Goal: Task Accomplishment & Management: Use online tool/utility

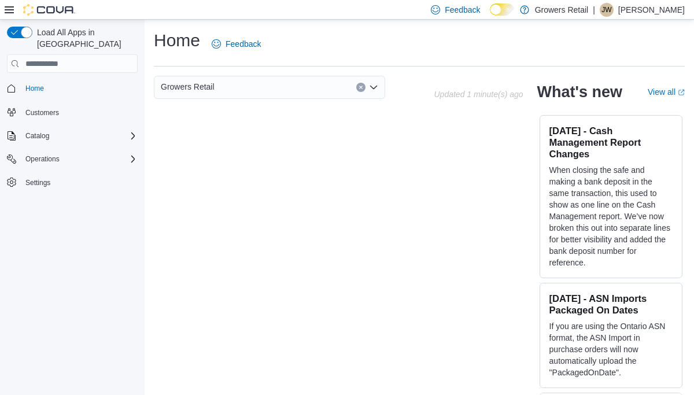
click at [57, 136] on div "Home Customers Catalog Operations Settings" at bounding box center [72, 135] width 131 height 116
click at [57, 154] on span "Operations" at bounding box center [42, 158] width 34 height 9
click at [63, 171] on span "Cash Management" at bounding box center [50, 175] width 58 height 9
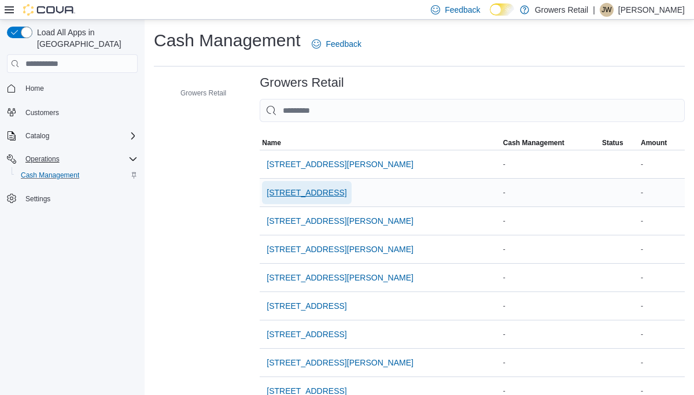
click at [325, 186] on span "[STREET_ADDRESS]" at bounding box center [306, 192] width 80 height 23
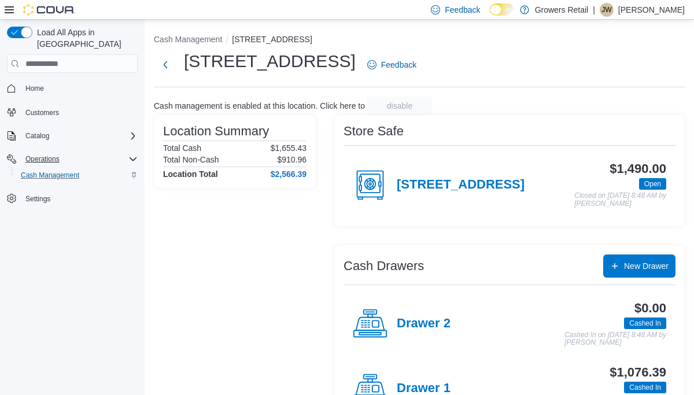
click at [436, 387] on h4 "Drawer 1" at bounding box center [424, 388] width 54 height 15
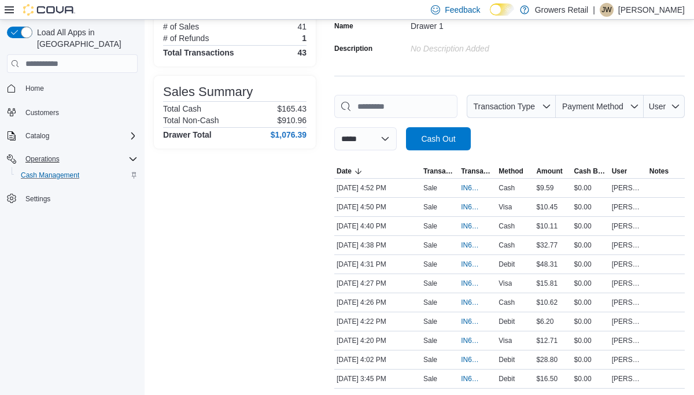
scroll to position [104, 0]
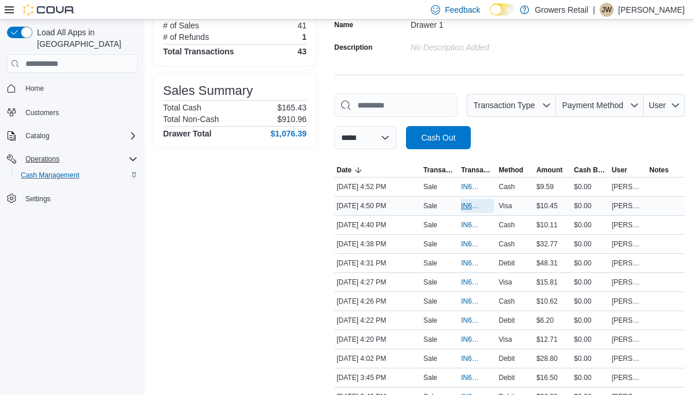
click at [472, 204] on span "IN6FPW-2066376" at bounding box center [471, 205] width 21 height 9
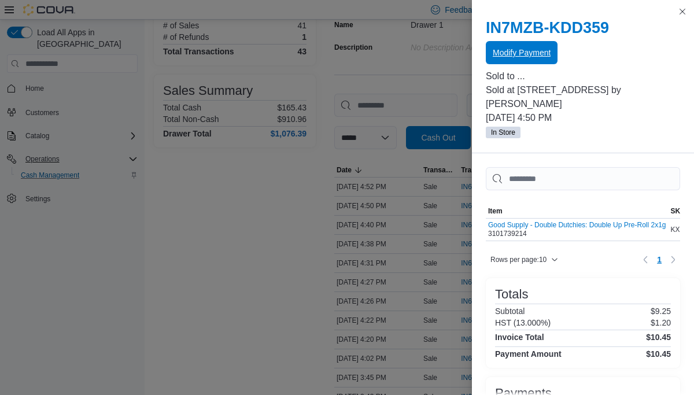
click at [547, 55] on span "Modify Payment" at bounding box center [521, 53] width 58 height 12
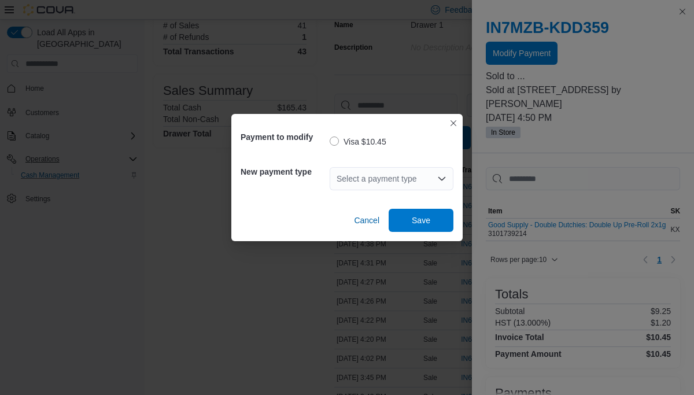
click at [397, 181] on div "Select a payment type" at bounding box center [391, 178] width 124 height 23
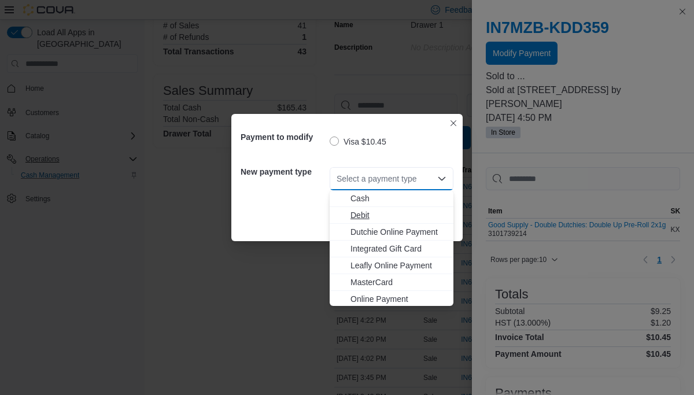
click at [392, 213] on span "Debit" at bounding box center [398, 215] width 96 height 12
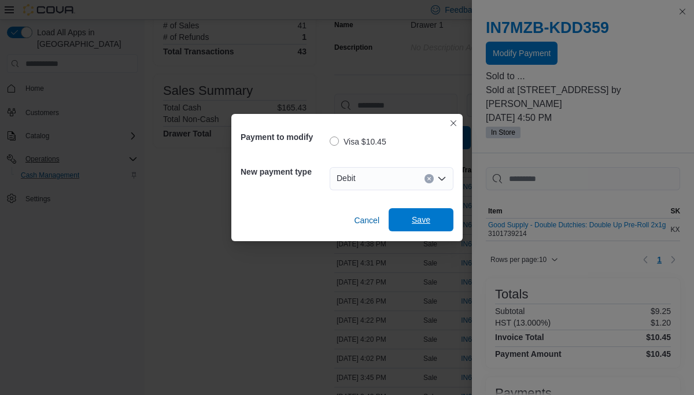
click at [420, 221] on span "Save" at bounding box center [421, 220] width 18 height 12
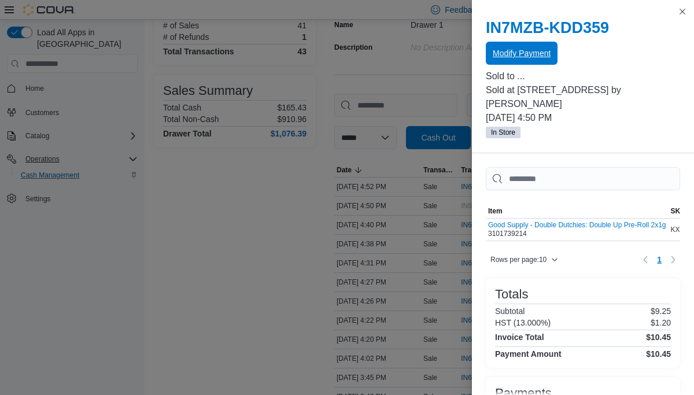
scroll to position [0, 0]
